Goal: Information Seeking & Learning: Find specific fact

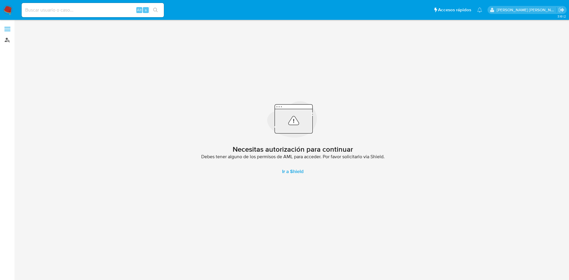
click at [8, 41] on link "Buscador de personas" at bounding box center [35, 39] width 71 height 9
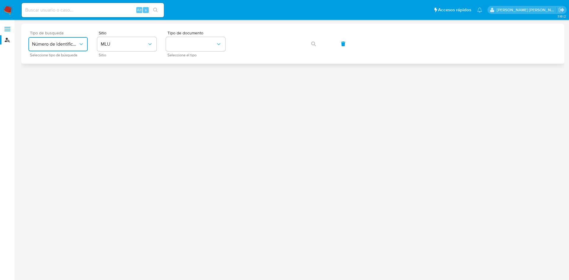
click at [68, 47] on button "Número de identificación" at bounding box center [57, 44] width 59 height 14
click at [62, 78] on div "User ID" at bounding box center [56, 80] width 49 height 14
click at [312, 44] on icon "button" at bounding box center [313, 44] width 5 height 5
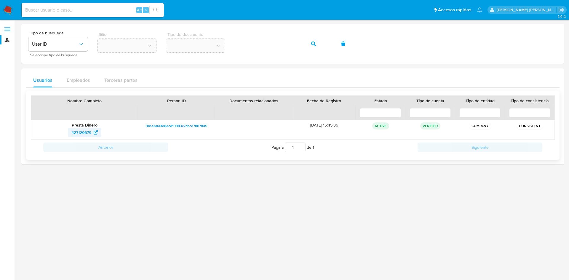
click at [91, 130] on span "427129679" at bounding box center [81, 132] width 20 height 9
click at [234, 45] on div "Tipo de busqueda User ID Seleccione tipo de búsqueda Sitio Tipo de documento" at bounding box center [292, 44] width 529 height 26
click at [311, 44] on icon "button" at bounding box center [313, 44] width 5 height 5
click at [96, 134] on icon at bounding box center [95, 132] width 4 height 4
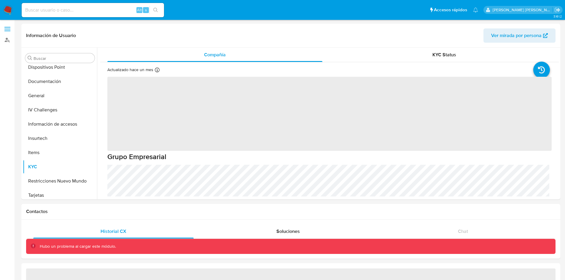
scroll to position [137, 0]
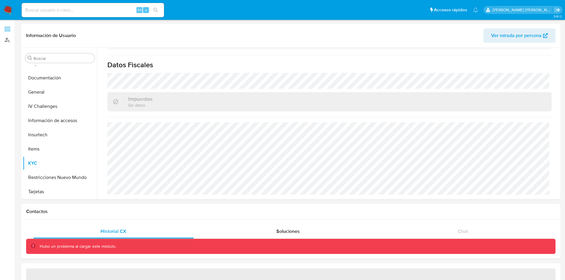
select select "10"
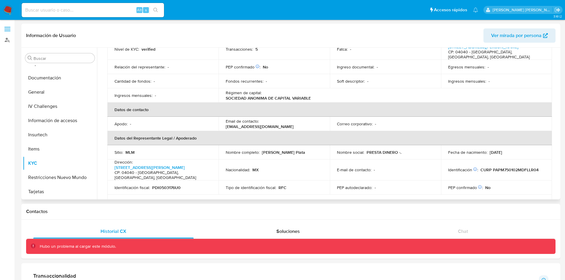
scroll to position [0, 0]
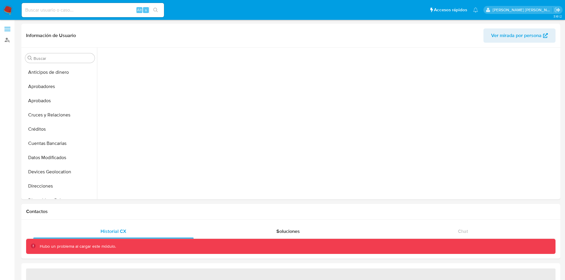
scroll to position [137, 0]
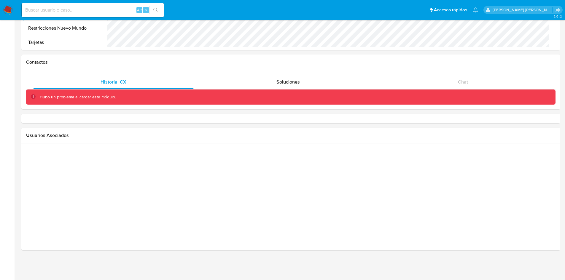
select select "10"
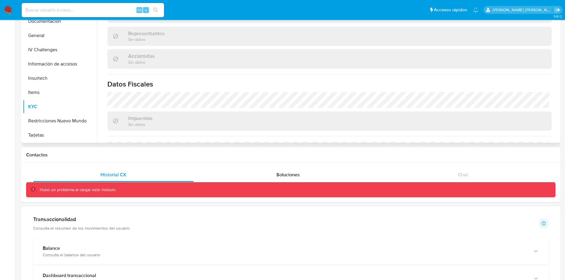
scroll to position [427, 0]
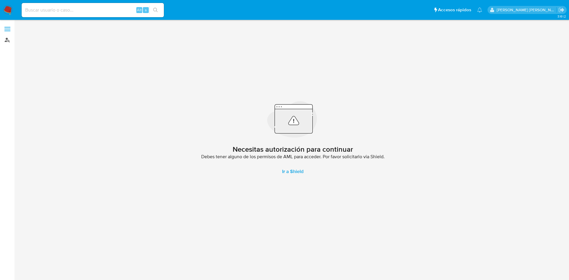
click at [8, 41] on link "Buscador de personas" at bounding box center [35, 39] width 71 height 9
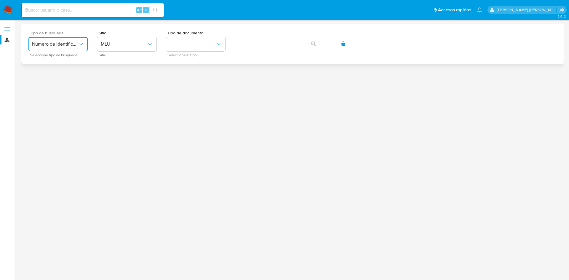
click at [47, 48] on button "Número de identificación" at bounding box center [57, 44] width 59 height 14
click at [53, 81] on div "User ID" at bounding box center [56, 80] width 49 height 14
click at [315, 44] on icon "button" at bounding box center [313, 44] width 5 height 5
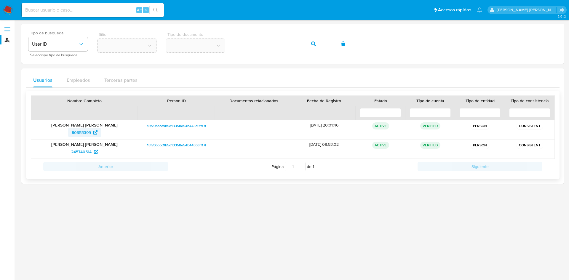
click at [96, 132] on icon at bounding box center [95, 132] width 4 height 4
click at [91, 153] on span "245740514" at bounding box center [81, 151] width 20 height 9
click at [229, 44] on div "Tipo de busqueda User ID Seleccione tipo de búsqueda Sitio Tipo de documento" at bounding box center [292, 44] width 529 height 26
click at [314, 45] on icon "button" at bounding box center [313, 44] width 5 height 5
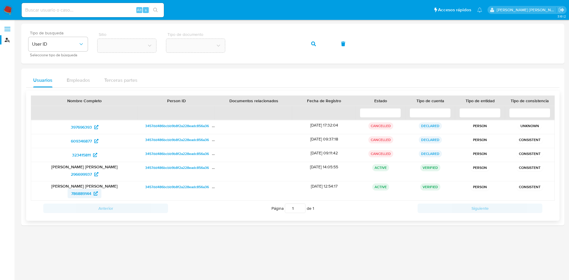
click at [90, 193] on span "786889144" at bounding box center [81, 193] width 20 height 9
click at [226, 41] on div "Tipo de busqueda User ID Seleccione tipo de búsqueda Sitio Tipo de documento" at bounding box center [292, 44] width 529 height 26
click at [318, 44] on button "button" at bounding box center [314, 44] width 20 height 14
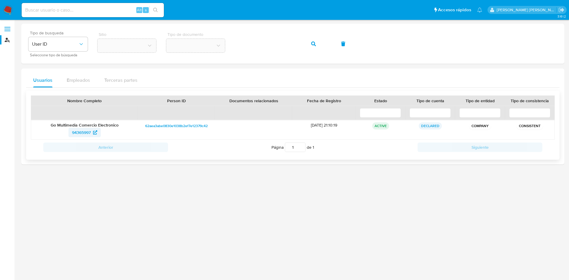
click at [91, 132] on span "94365997" at bounding box center [81, 132] width 19 height 9
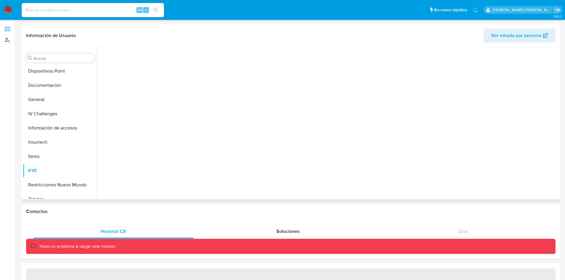
scroll to position [137, 0]
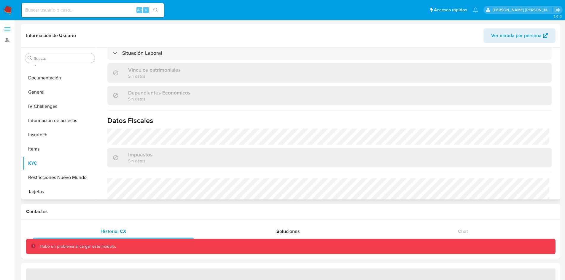
select select "10"
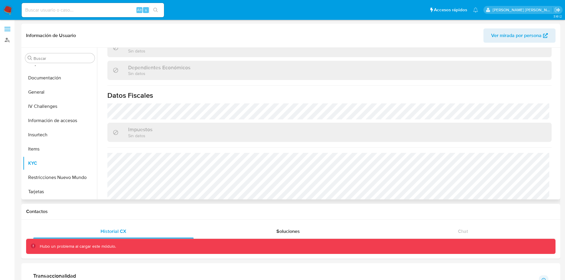
scroll to position [342, 0]
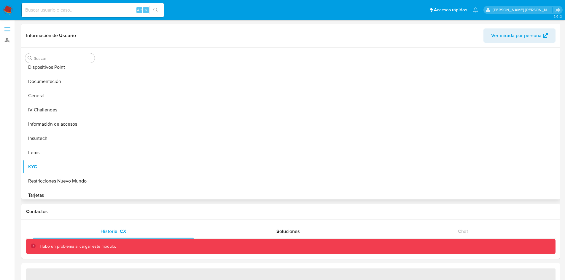
scroll to position [137, 0]
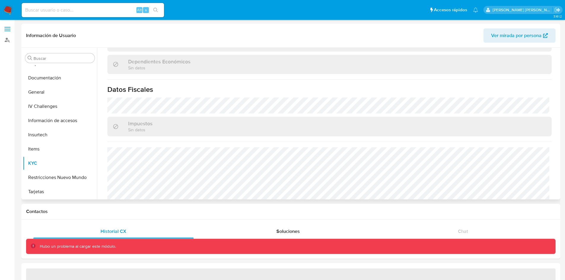
select select "10"
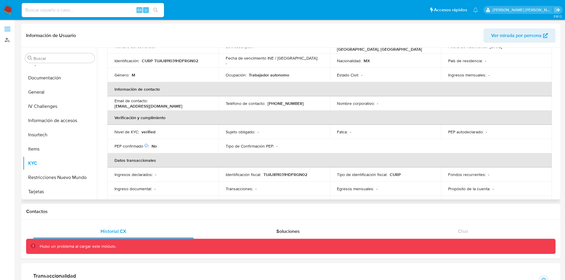
scroll to position [10, 0]
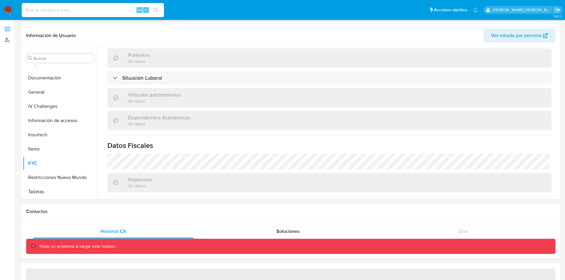
scroll to position [232, 0]
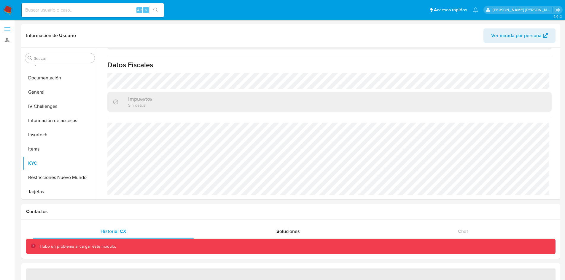
select select "10"
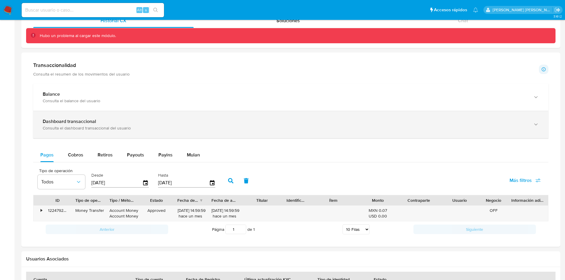
scroll to position [211, 0]
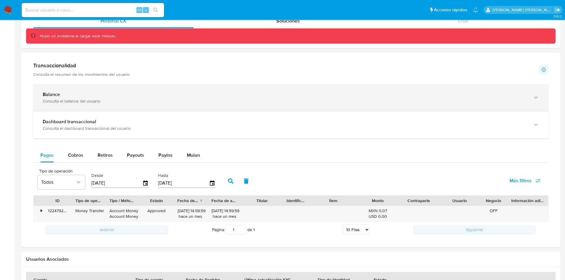
click at [185, 104] on div "Balance Consulta el balance del usuario" at bounding box center [290, 97] width 515 height 27
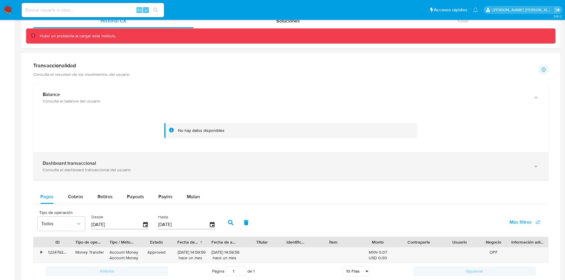
click at [171, 171] on div "Consulta el dashboard transaccional del usuario" at bounding box center [285, 169] width 484 height 5
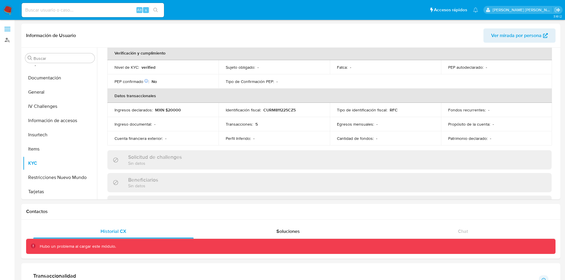
scroll to position [0, 0]
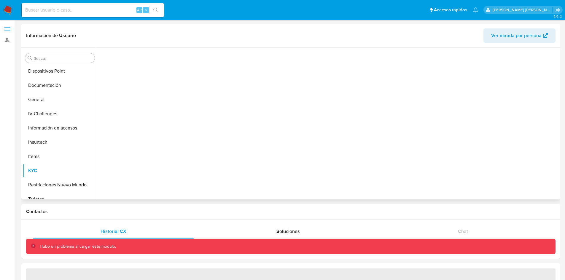
scroll to position [137, 0]
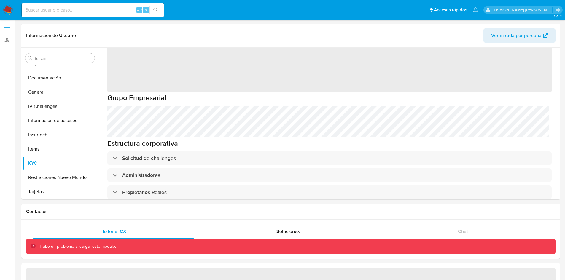
select select "10"
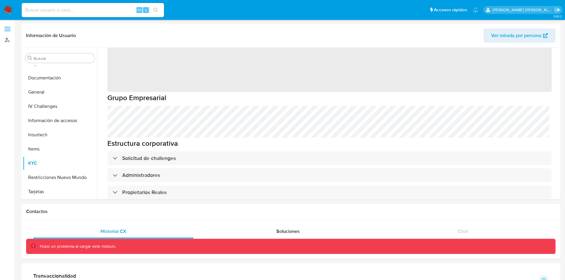
scroll to position [59, 0]
